Goal: Browse casually

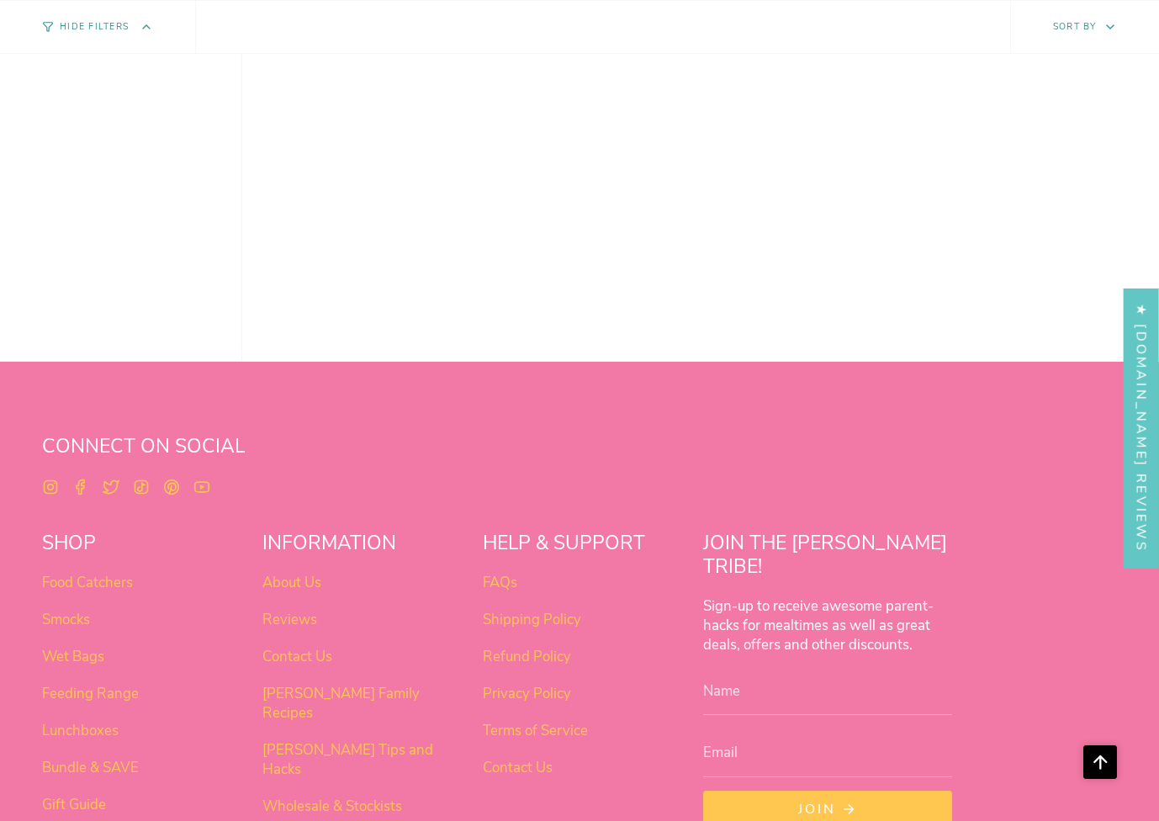
scroll to position [1057, 0]
